Goal: Find specific page/section: Find specific page/section

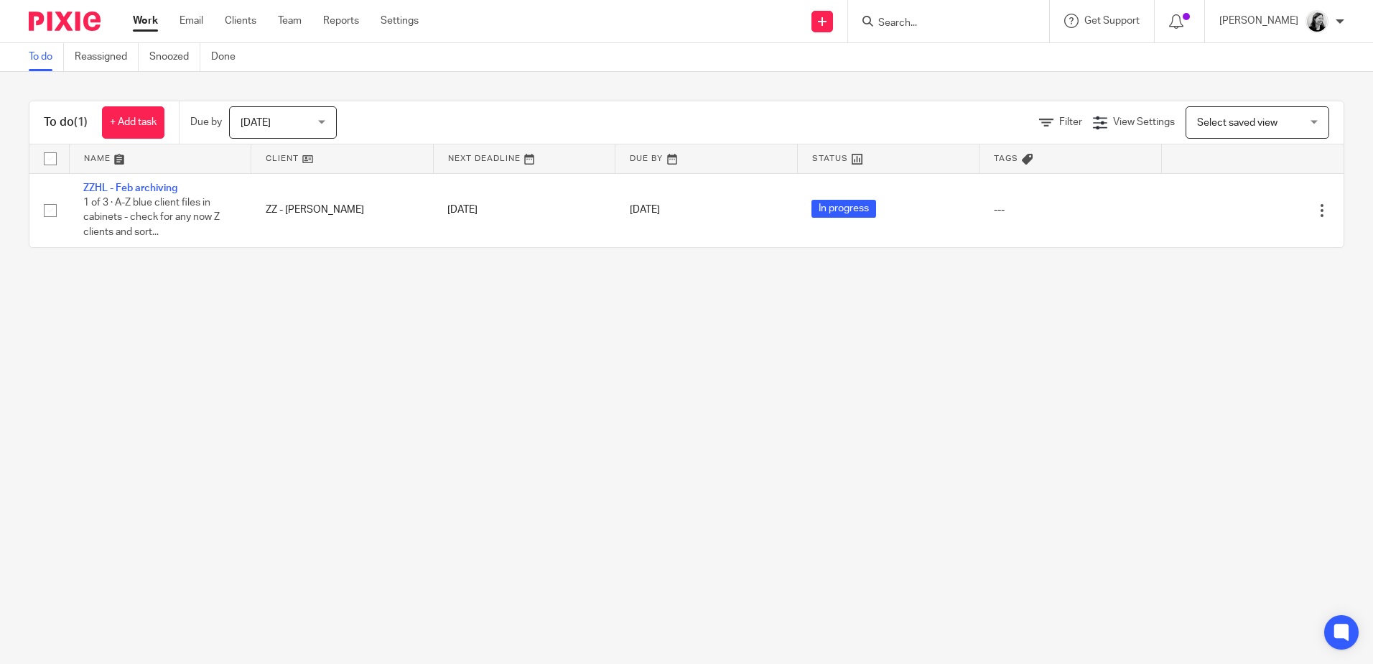
click at [961, 24] on input "Search" at bounding box center [941, 23] width 129 height 13
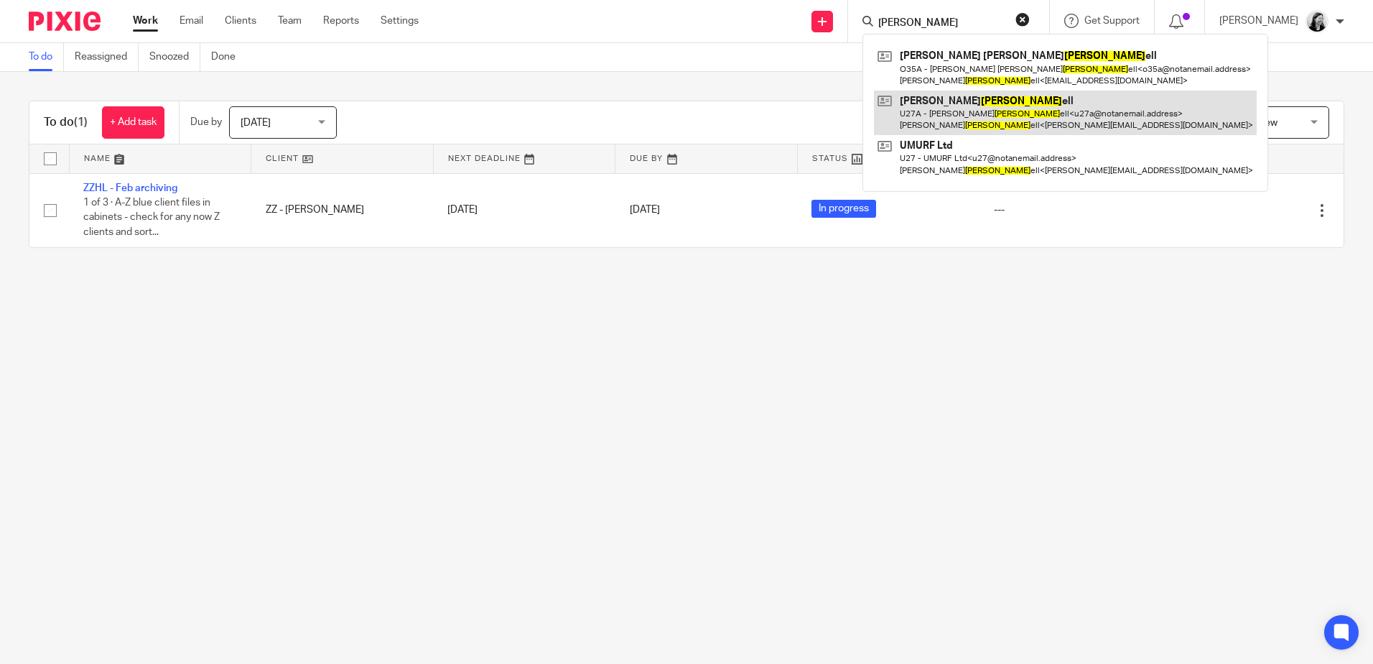
type input "orr"
click at [1044, 116] on link at bounding box center [1065, 113] width 383 height 45
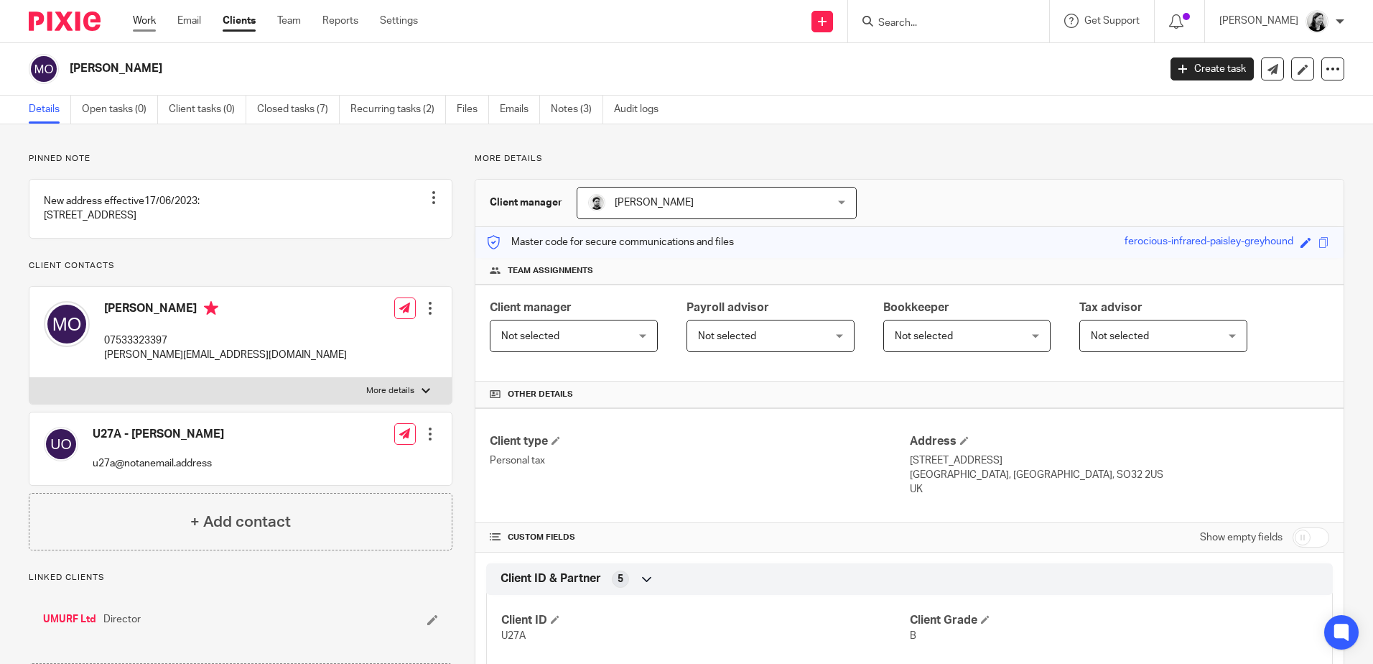
click at [145, 24] on link "Work" at bounding box center [144, 21] width 23 height 14
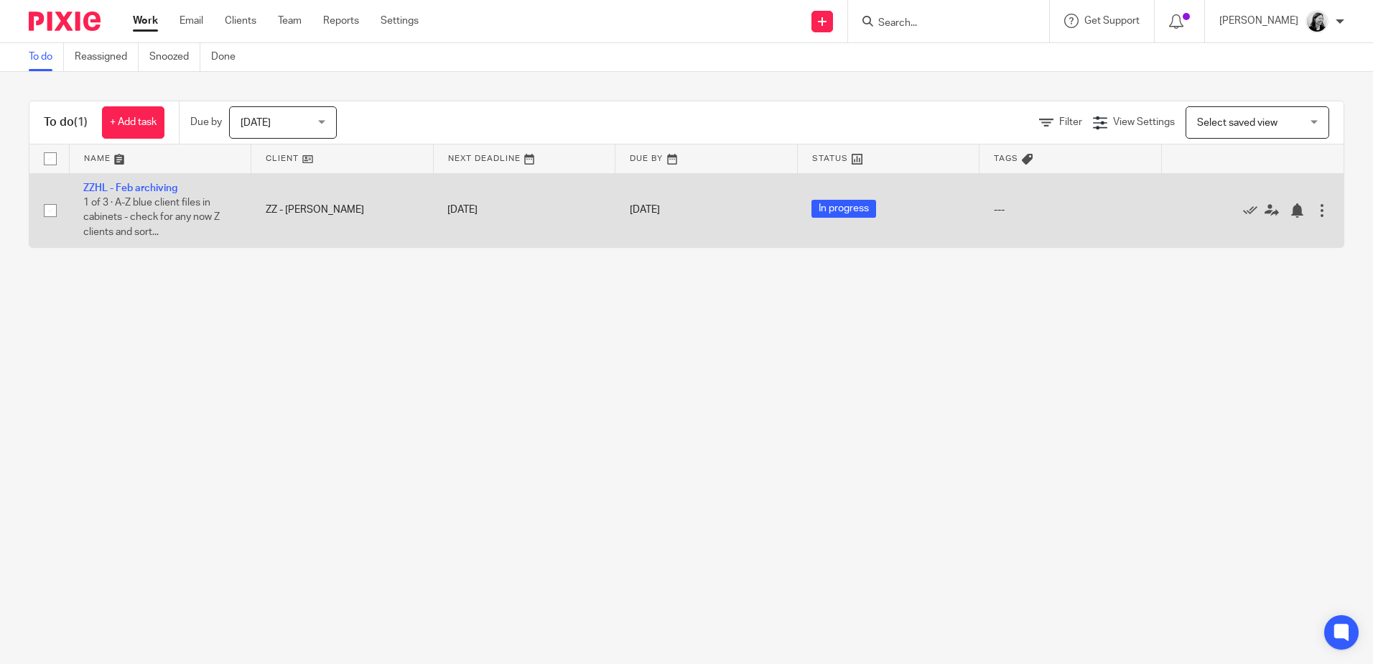
click at [641, 201] on td "[DATE]" at bounding box center [707, 210] width 182 height 74
click at [643, 206] on link "[DATE]" at bounding box center [662, 210] width 65 height 15
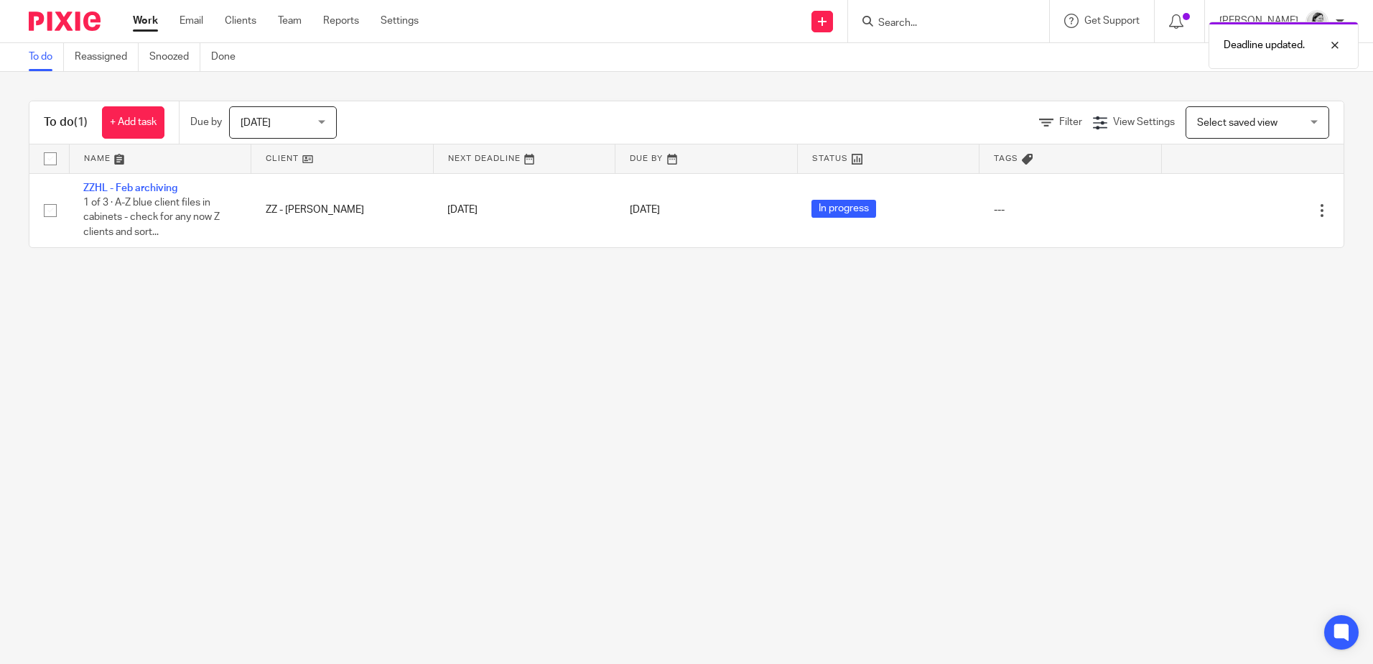
click at [970, 18] on div "Deadline updated." at bounding box center [1023, 41] width 672 height 55
click at [921, 27] on div "Deadline updated." at bounding box center [1023, 41] width 672 height 55
click at [928, 22] on input "Search" at bounding box center [941, 23] width 129 height 13
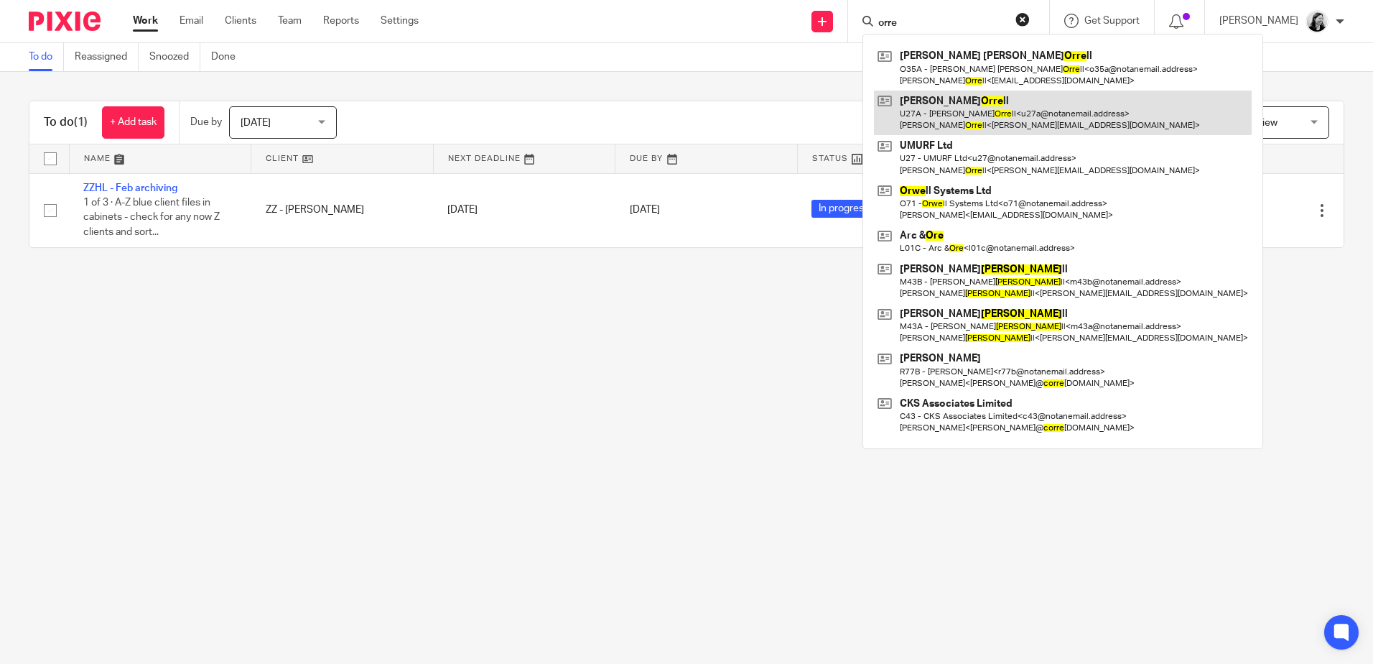
type input "orre"
click at [1035, 122] on link at bounding box center [1063, 113] width 378 height 45
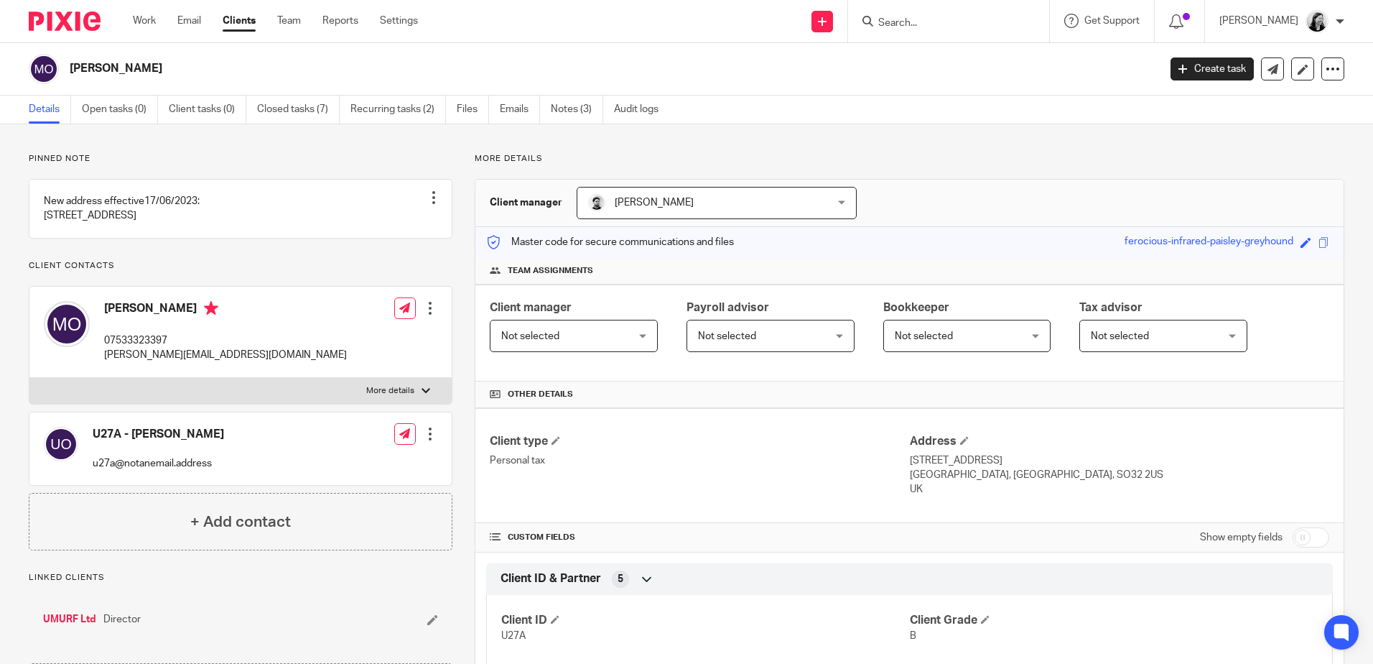
click at [546, 101] on ul "Details Open tasks (0) Client tasks (0) Closed tasks (7) Recurring tasks (2) Fi…" at bounding box center [355, 110] width 652 height 28
click at [560, 105] on link "Notes (3)" at bounding box center [577, 110] width 52 height 28
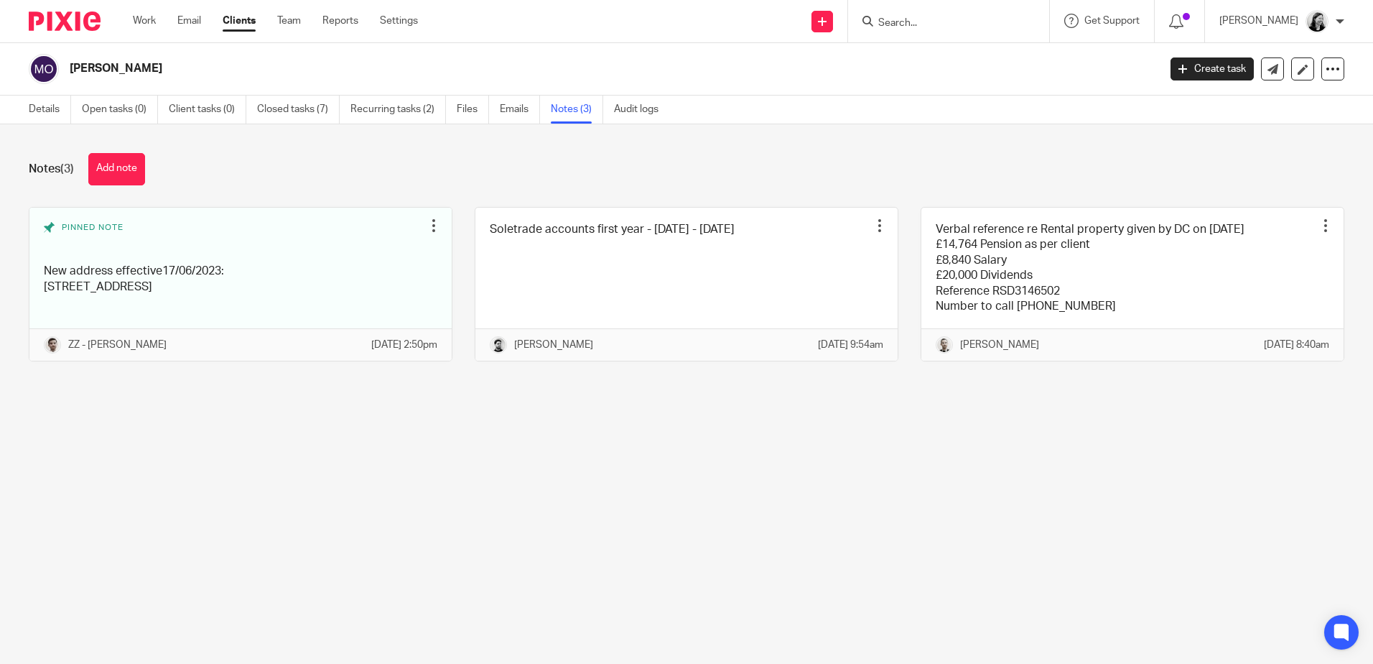
click at [1312, 21] on img at bounding box center [1317, 21] width 23 height 23
click at [1287, 101] on span "Logout" at bounding box center [1278, 100] width 32 height 10
